Goal: Task Accomplishment & Management: Use online tool/utility

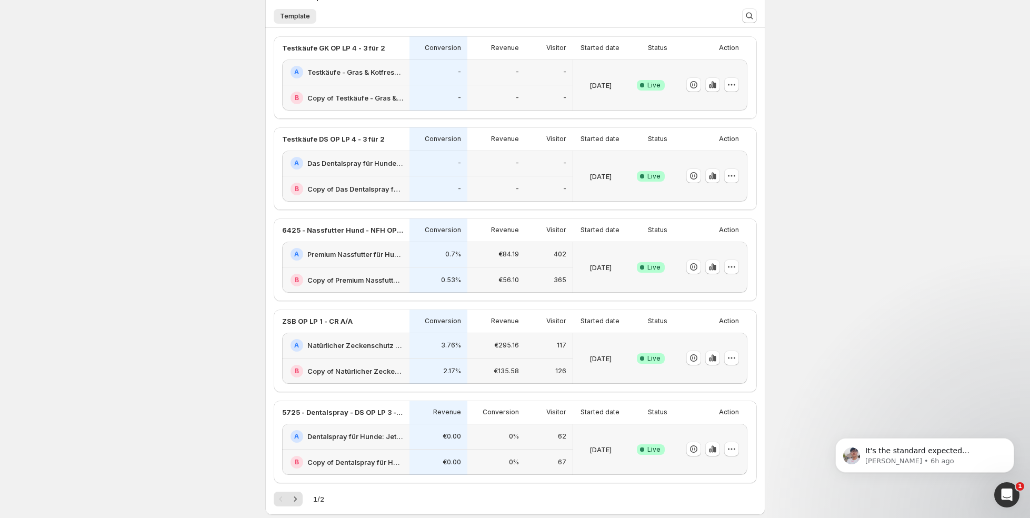
scroll to position [201, 0]
